Goal: Transaction & Acquisition: Book appointment/travel/reservation

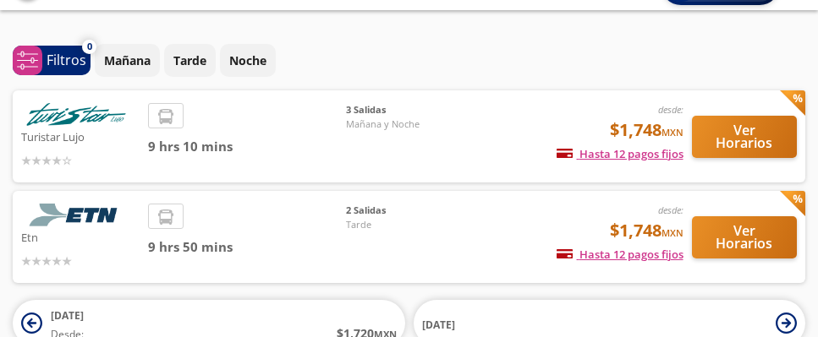
scroll to position [36, 0]
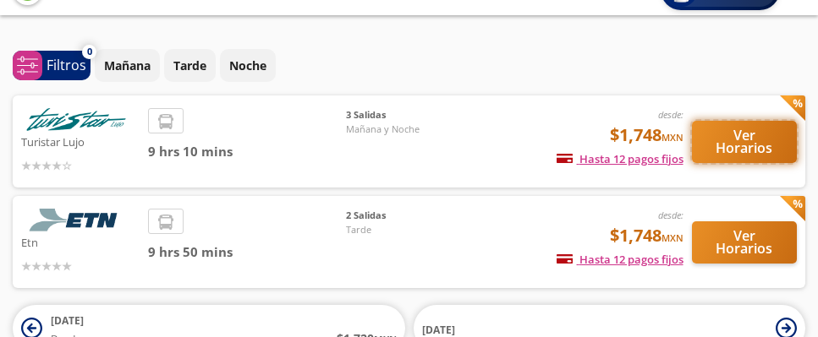
click at [736, 140] on button "Ver Horarios" at bounding box center [745, 142] width 106 height 42
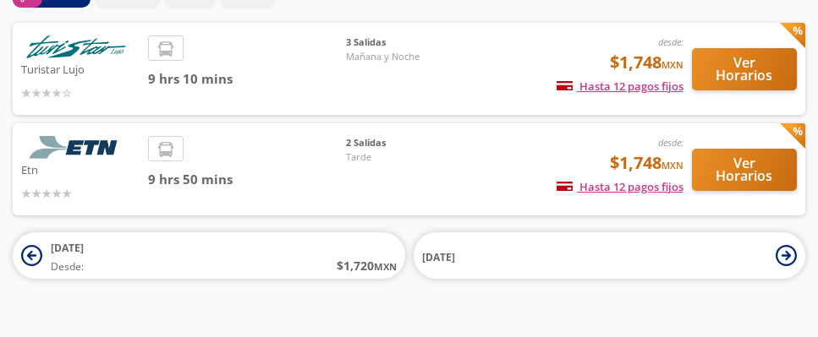
scroll to position [134, 0]
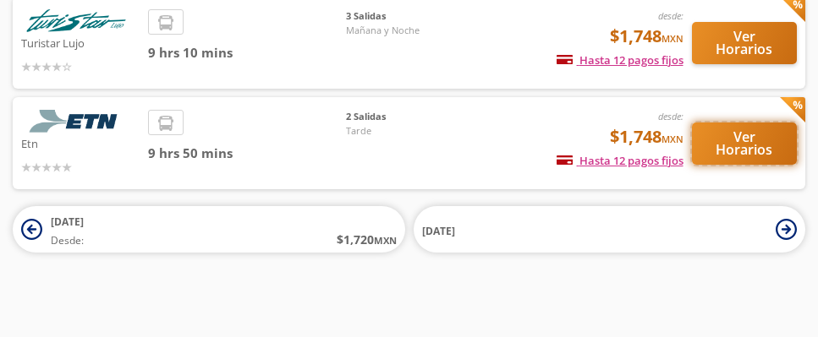
click at [721, 139] on button "Ver Horarios" at bounding box center [745, 144] width 106 height 42
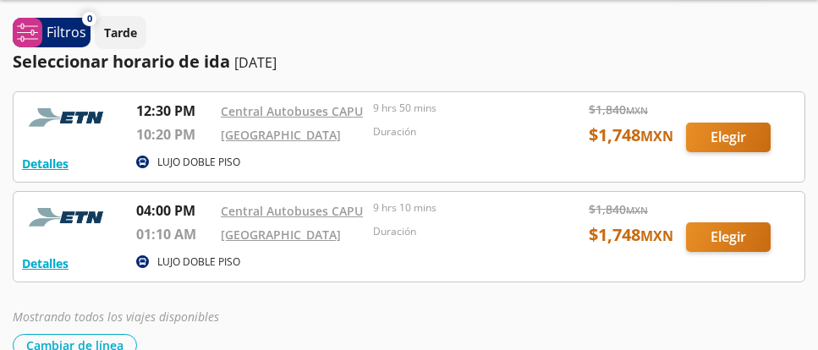
scroll to position [51, 0]
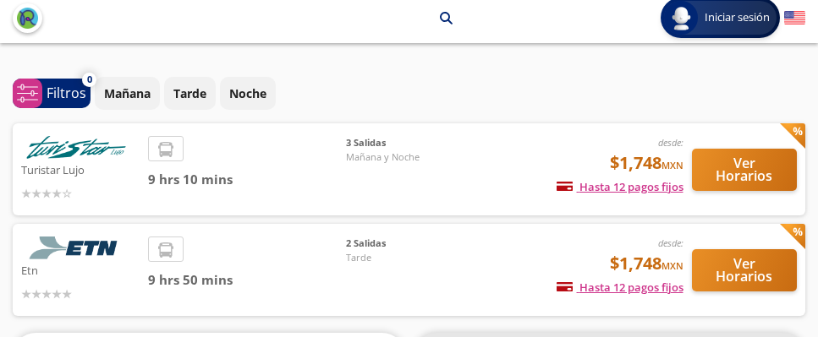
scroll to position [7, 0]
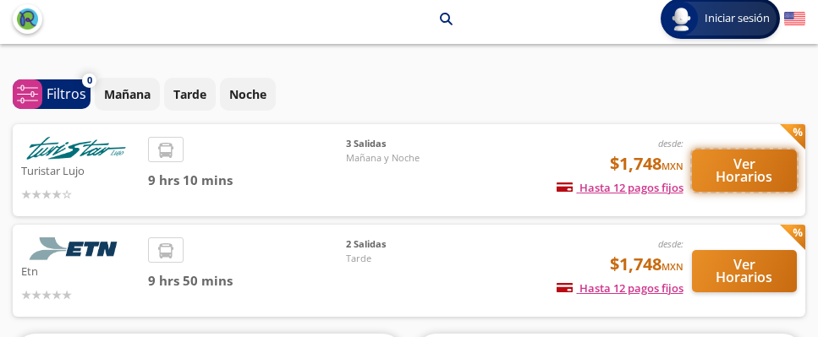
click at [747, 172] on button "Ver Horarios" at bounding box center [745, 171] width 106 height 42
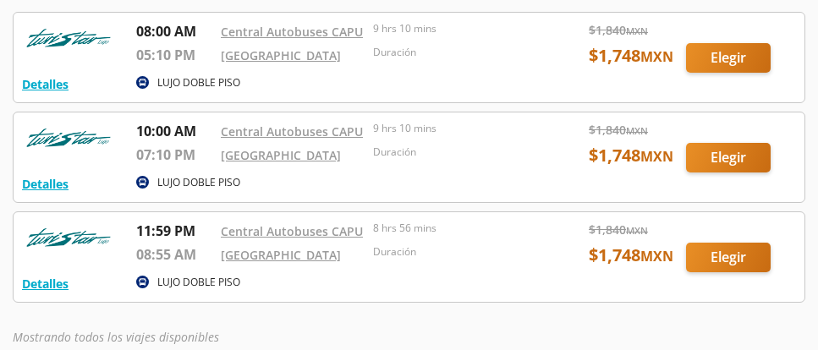
scroll to position [145, 0]
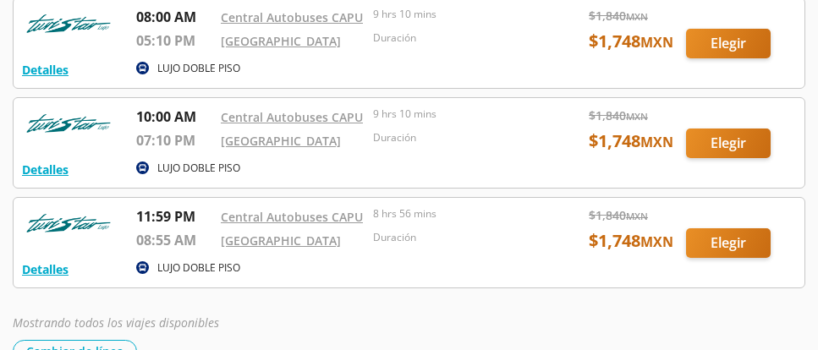
click at [730, 249] on div at bounding box center [409, 243] width 791 height 90
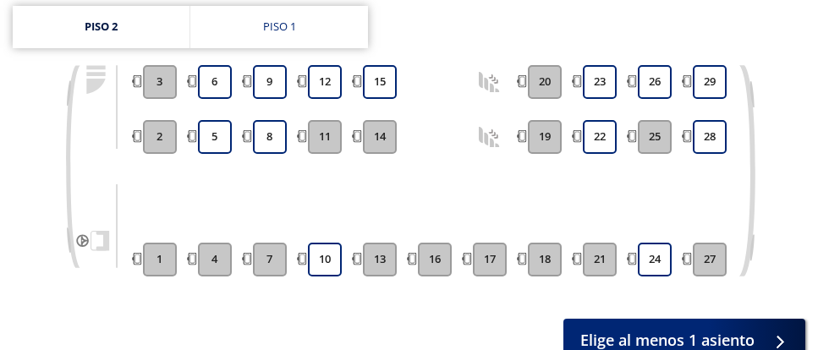
scroll to position [233, 0]
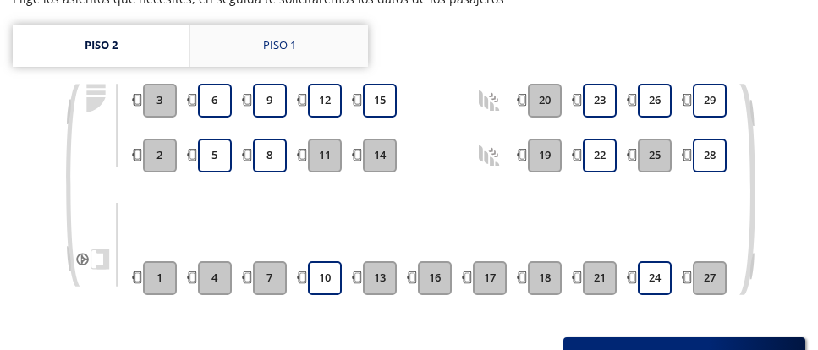
click at [298, 44] on link "Piso 1" at bounding box center [279, 46] width 178 height 42
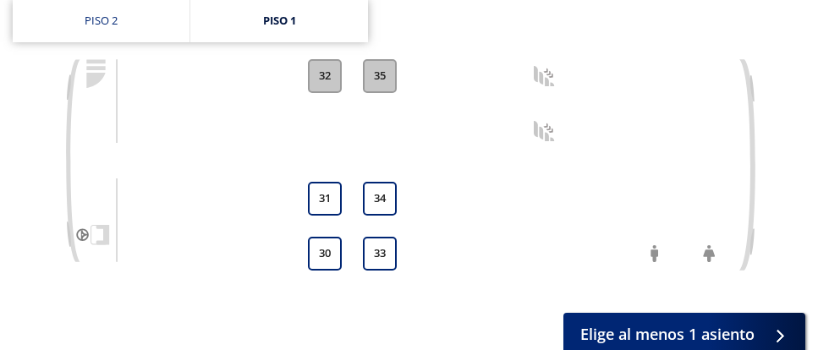
scroll to position [255, 0]
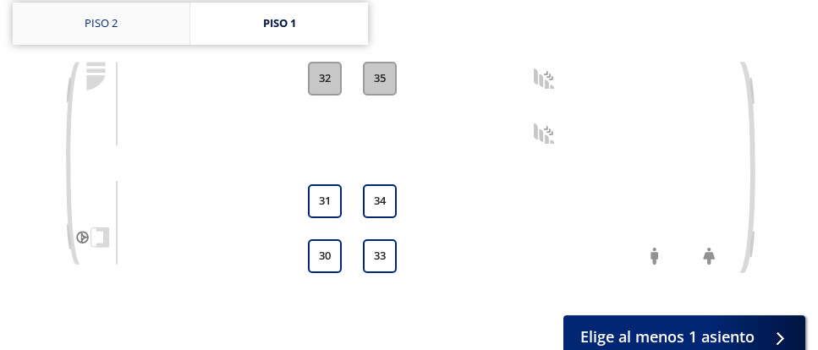
click at [134, 15] on link "Piso 2" at bounding box center [101, 24] width 177 height 42
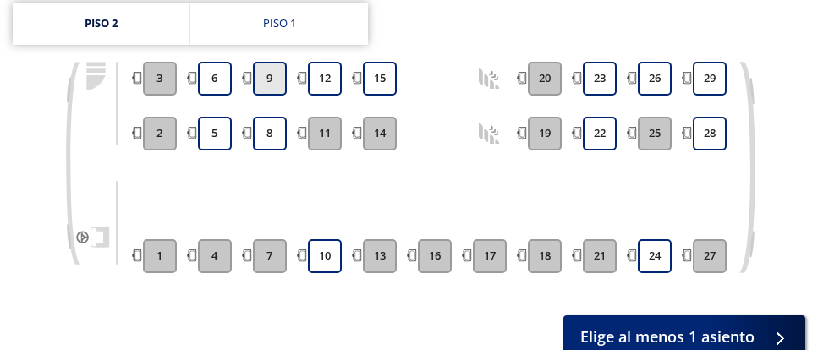
click at [266, 73] on button "9" at bounding box center [270, 79] width 34 height 34
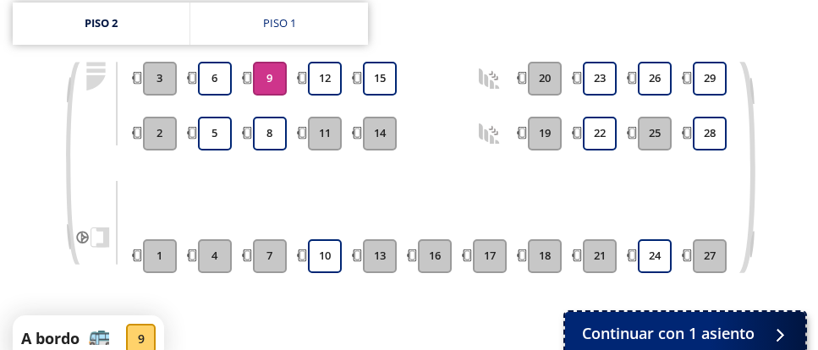
click at [622, 329] on span "Continuar con 1 asiento" at bounding box center [668, 333] width 172 height 23
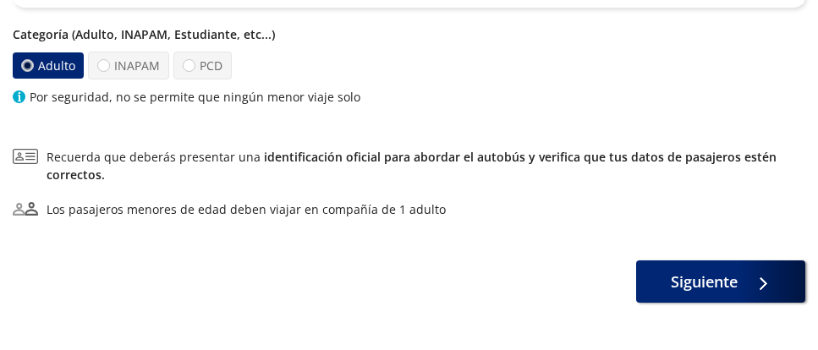
scroll to position [404, 0]
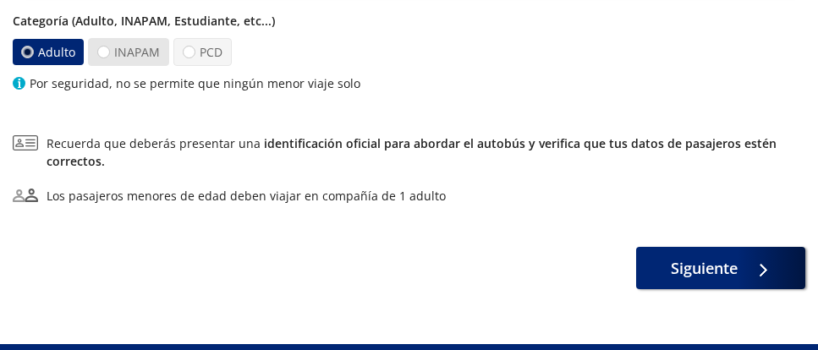
click at [128, 50] on label "INAPAM" at bounding box center [128, 52] width 81 height 28
click at [109, 50] on input "INAPAM" at bounding box center [103, 52] width 11 height 11
radio input "true"
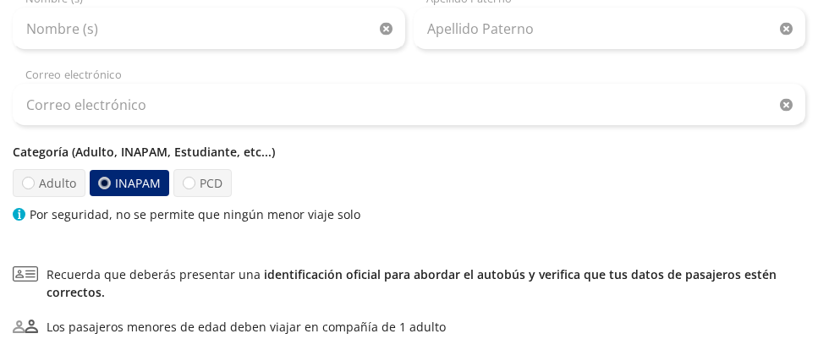
scroll to position [274, 0]
click at [36, 184] on label "Adulto" at bounding box center [49, 182] width 73 height 28
click at [34, 184] on input "Adulto" at bounding box center [28, 182] width 11 height 11
radio input "true"
radio input "false"
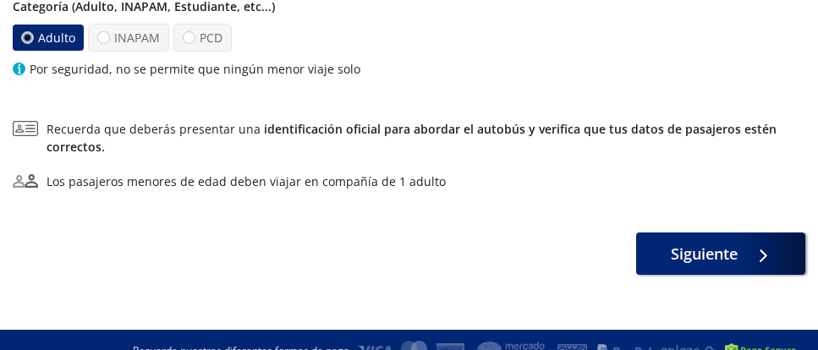
scroll to position [427, 0]
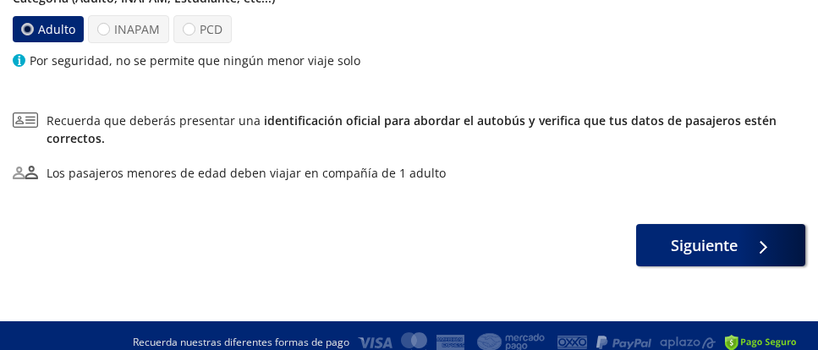
click at [434, 107] on div "¿Quiénes viajan? 1 a bordo Pasajero 1 9 Nombre (s) Apellido Paterno Correo elec…" at bounding box center [409, 16] width 792 height 499
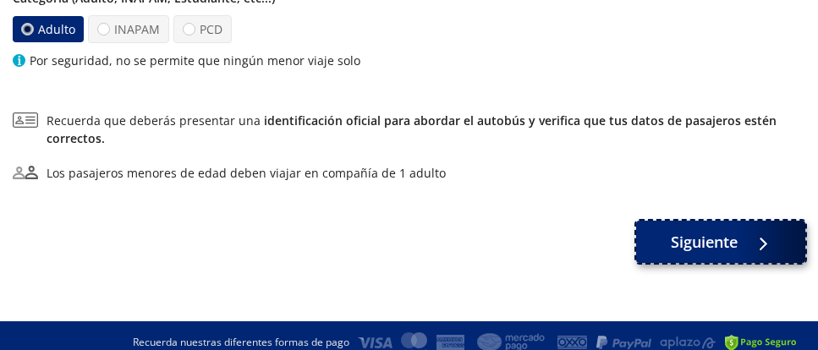
click at [677, 243] on span "Siguiente" at bounding box center [703, 242] width 67 height 23
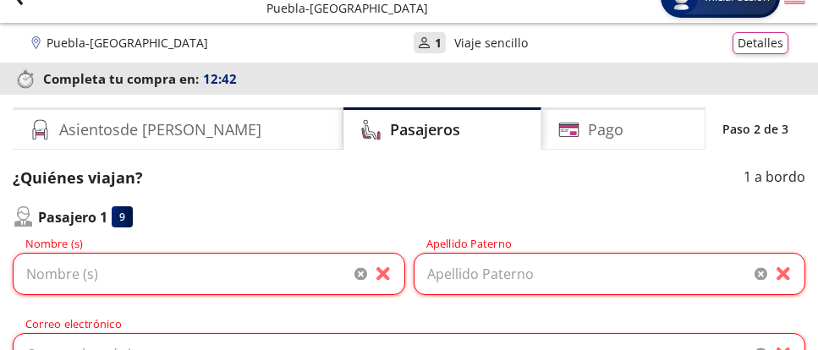
scroll to position [0, 0]
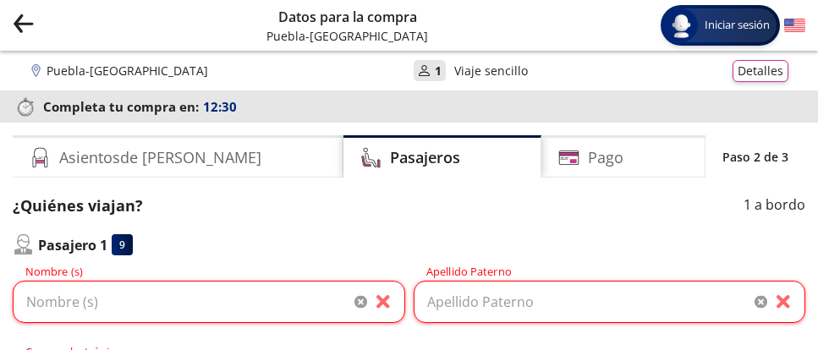
click at [28, 24] on icon "back" at bounding box center [24, 23] width 18 height 1
